Goal: Navigation & Orientation: Go to known website

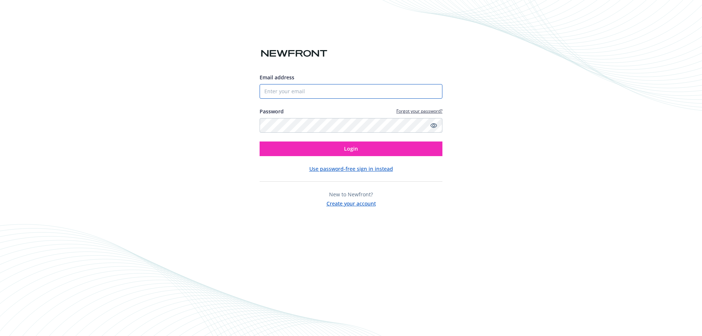
click at [279, 87] on input "Email address" at bounding box center [351, 91] width 183 height 15
type input "[EMAIL_ADDRESS][DOMAIN_NAME]"
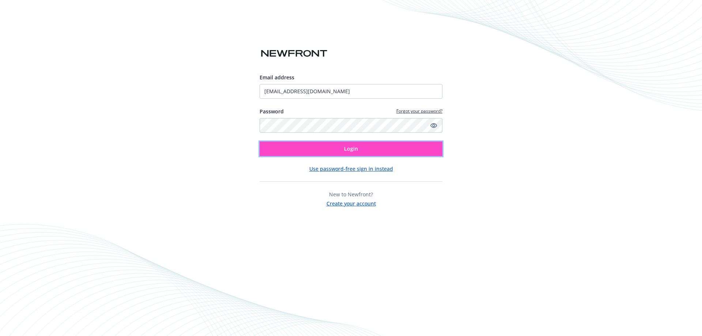
click at [323, 147] on button "Login" at bounding box center [351, 149] width 183 height 15
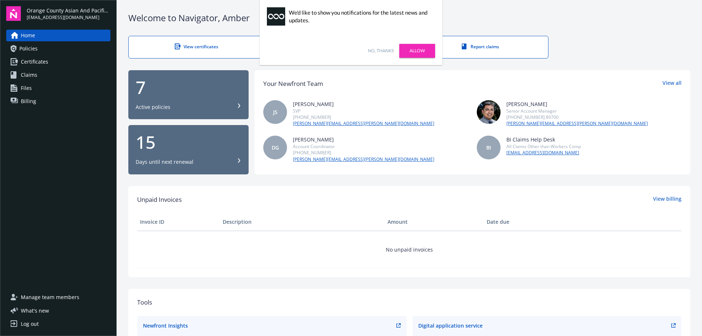
click at [380, 47] on div "No, thanks [PERSON_NAME]" at bounding box center [351, 51] width 183 height 29
click at [380, 51] on link "No, thanks" at bounding box center [381, 51] width 26 height 7
